Goal: Information Seeking & Learning: Learn about a topic

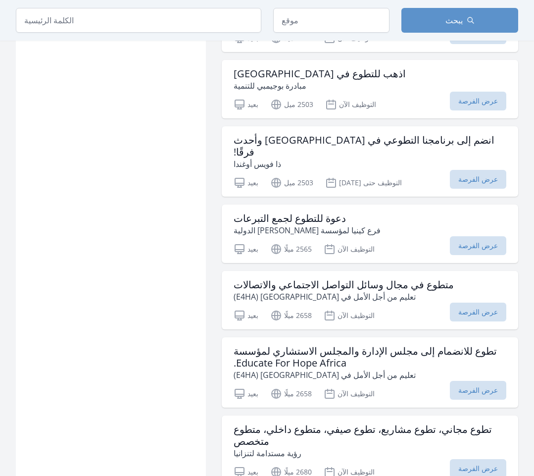
scroll to position [11090, 0]
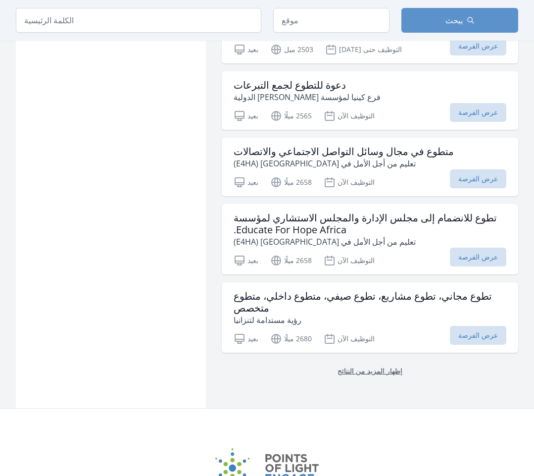
click at [352, 366] on font "إظهار المزيد من النتائج" at bounding box center [370, 370] width 65 height 9
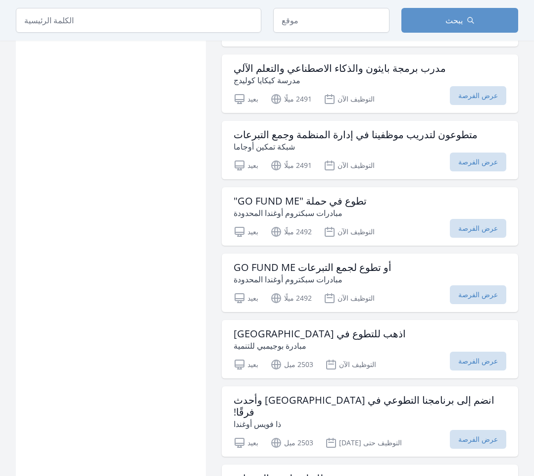
scroll to position [10690, 0]
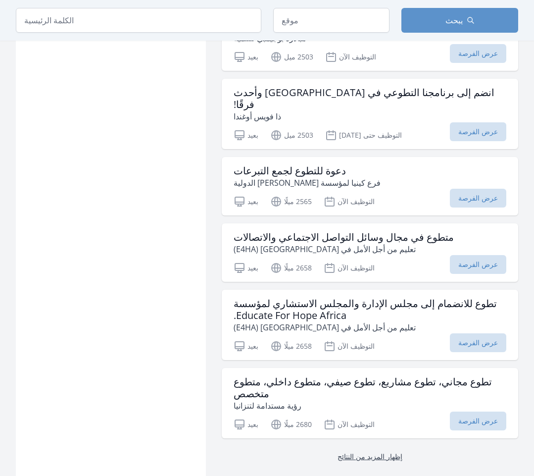
click at [382, 451] on font "إظهار المزيد من النتائج" at bounding box center [370, 455] width 65 height 9
click at [482, 416] on font "عرض الفرصة" at bounding box center [478, 420] width 40 height 9
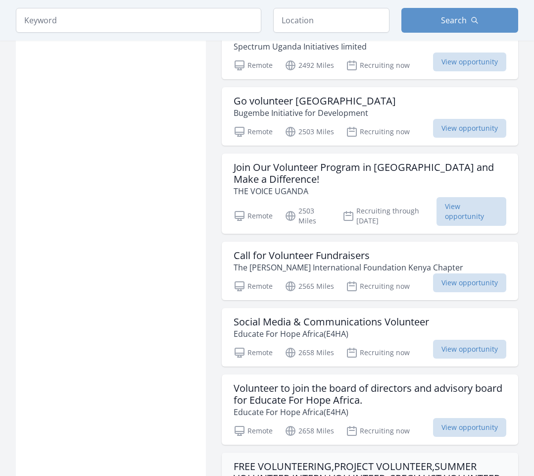
scroll to position [11172, 0]
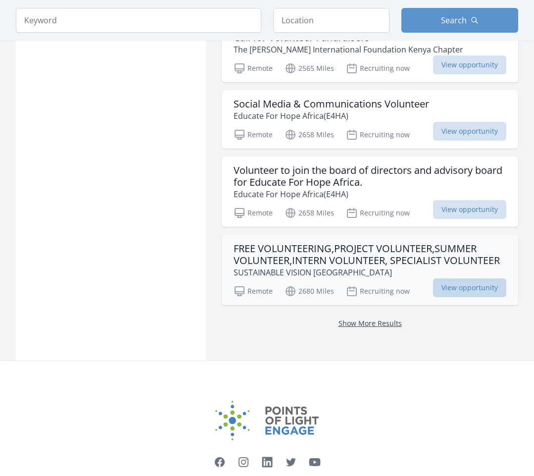
click at [381, 318] on link "Show More Results" at bounding box center [370, 322] width 63 height 9
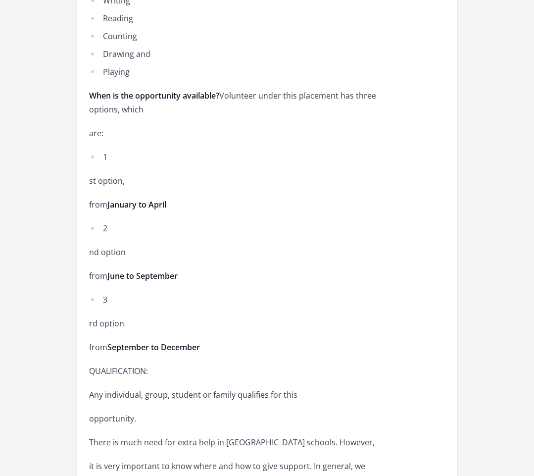
scroll to position [2672, 0]
